Goal: Use online tool/utility: Utilize a website feature to perform a specific function

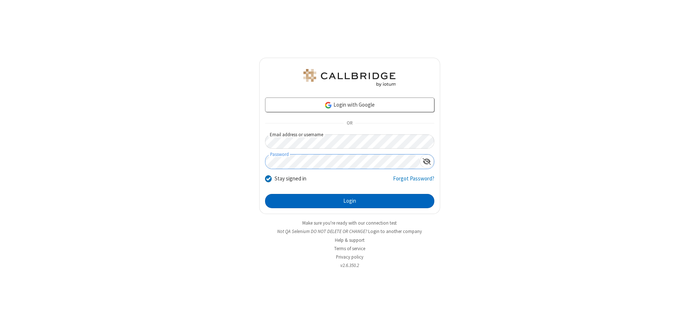
click at [349, 201] on button "Login" at bounding box center [349, 201] width 169 height 15
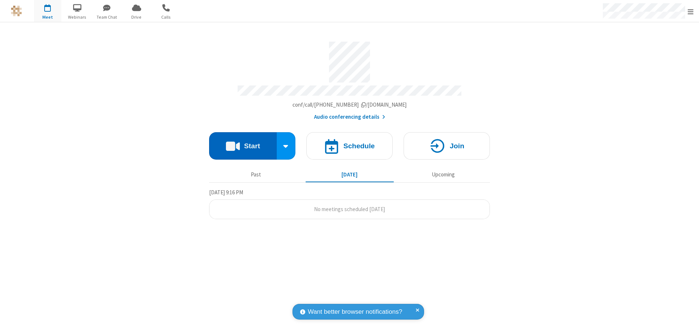
click at [243, 143] on button "Start" at bounding box center [243, 145] width 68 height 27
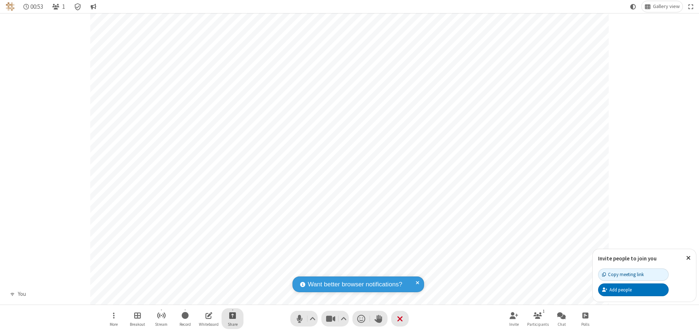
click at [232, 315] on span "Start sharing" at bounding box center [232, 315] width 7 height 9
click at [232, 271] on span "Share additional camera" at bounding box center [237, 272] width 54 height 6
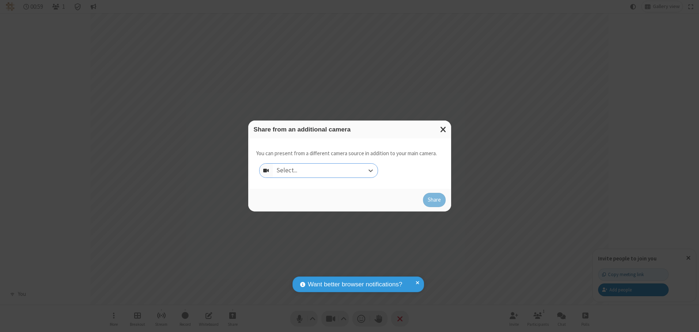
click at [325, 170] on div "Select..." at bounding box center [325, 171] width 105 height 14
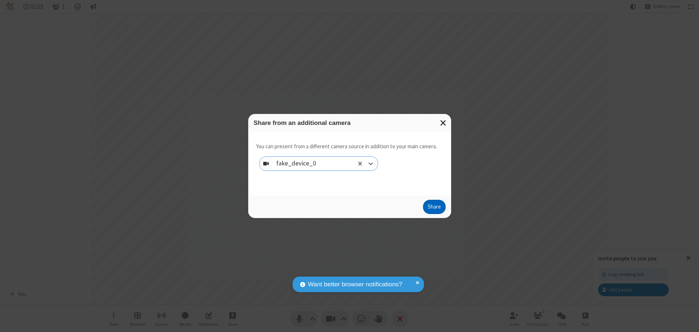
click at [434, 209] on button "Share" at bounding box center [434, 207] width 23 height 15
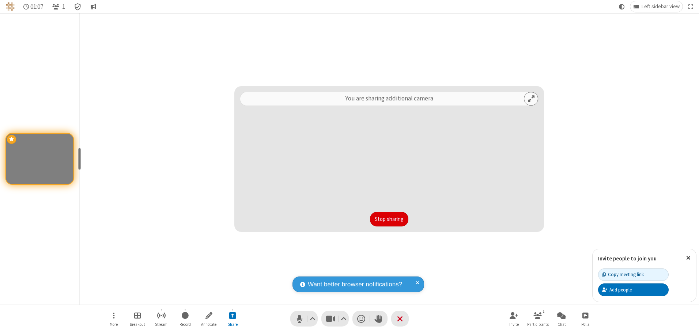
click at [389, 219] on button "Stop sharing" at bounding box center [389, 219] width 38 height 15
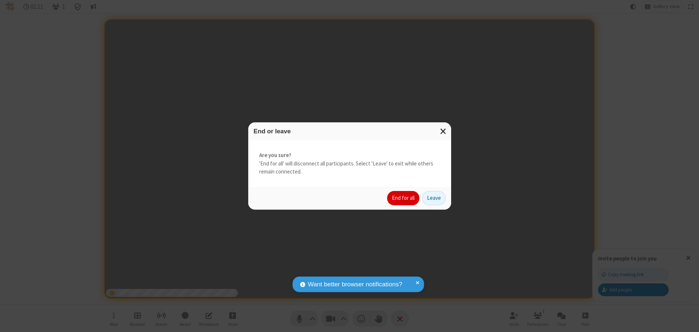
click at [404, 198] on button "End for all" at bounding box center [403, 198] width 32 height 15
